Goal: Use online tool/utility

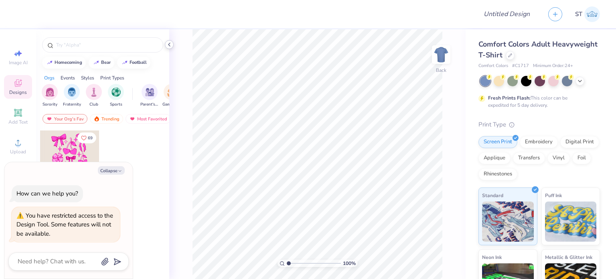
click at [170, 44] on icon at bounding box center [169, 44] width 6 height 6
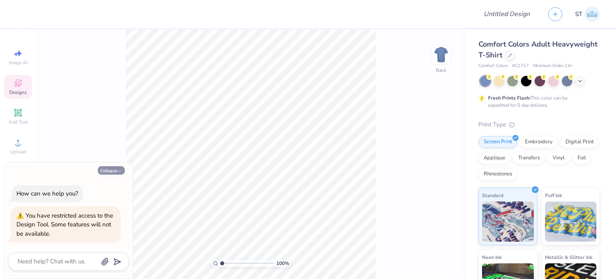
click at [109, 170] on button "Collapse" at bounding box center [111, 170] width 27 height 8
type textarea "x"
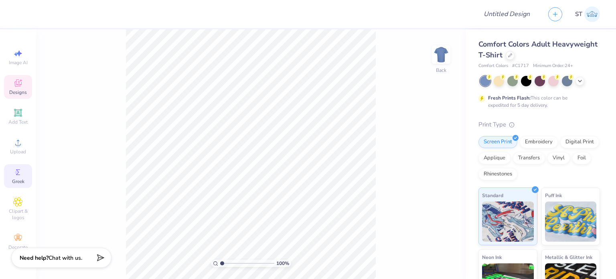
click at [24, 178] on span "Greek" at bounding box center [18, 181] width 12 height 6
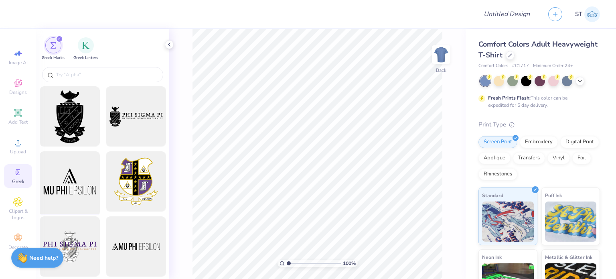
click at [67, 185] on div at bounding box center [69, 181] width 66 height 66
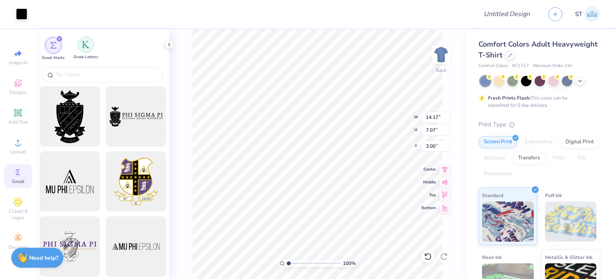
click at [87, 44] on img "filter for Greek Letters" at bounding box center [86, 44] width 8 height 8
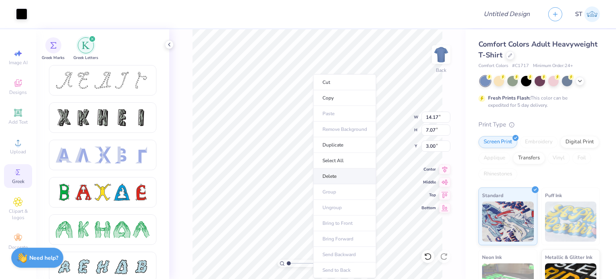
click at [349, 172] on li "Delete" at bounding box center [344, 176] width 63 height 16
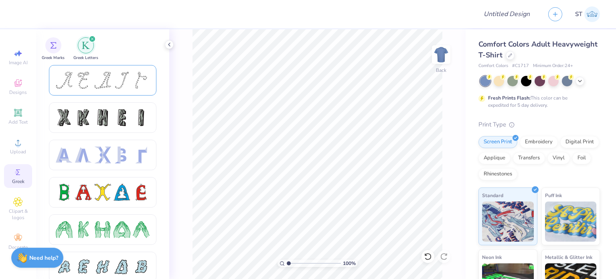
click at [88, 80] on div at bounding box center [83, 80] width 17 height 17
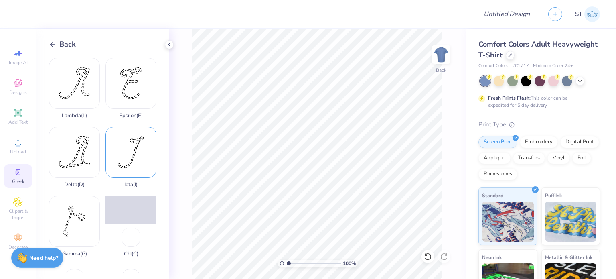
click at [123, 148] on div "Iota ( I )" at bounding box center [130, 157] width 51 height 61
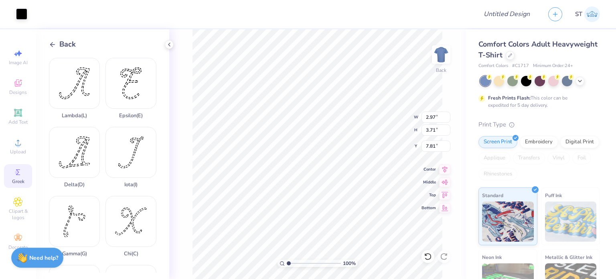
type input "0.50"
